Goal: Task Accomplishment & Management: Complete application form

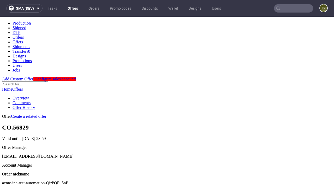
scroll to position [52, 0]
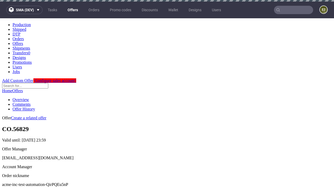
scroll to position [2, 0]
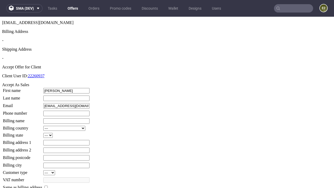
type input "[PERSON_NAME]"
type input "1509813888"
type input "Tavares_Leffler"
select select "13"
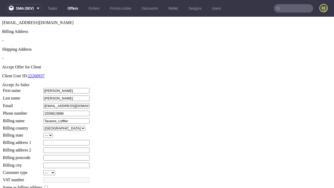
select select "132"
type input "Tavares_Leffler"
type input "98 [PERSON_NAME] Court"
type input "CB3 8EO"
type input "[PERSON_NAME]-under-[PERSON_NAME]"
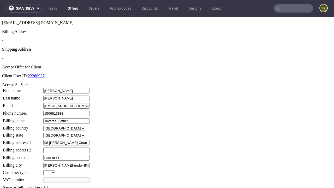
click at [48, 186] on input "checkbox" at bounding box center [45, 187] width 3 height 3
checkbox input "true"
type input "Tavares_Leffler"
select select "13"
type input "98 [PERSON_NAME] Court"
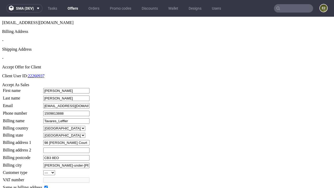
type input "CB3 8EO"
type input "[PERSON_NAME]-under-[PERSON_NAME]"
select select "132"
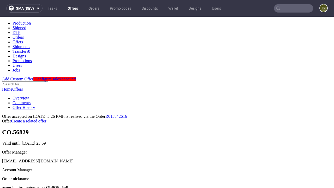
scroll to position [0, 0]
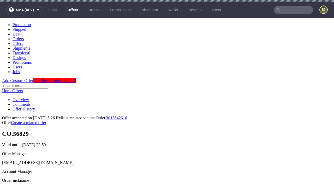
type input "[DATE]"
select select "12214305"
type input "In progress..."
